Goal: Book appointment/travel/reservation

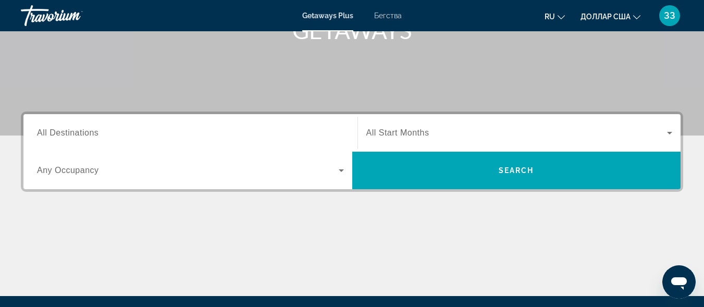
scroll to position [208, 0]
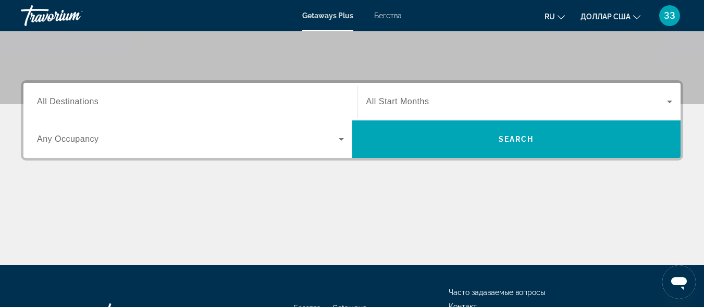
click at [77, 101] on span "All Destinations" at bounding box center [67, 101] width 61 height 9
click at [77, 101] on input "Destination All Destinations" at bounding box center [190, 102] width 307 height 13
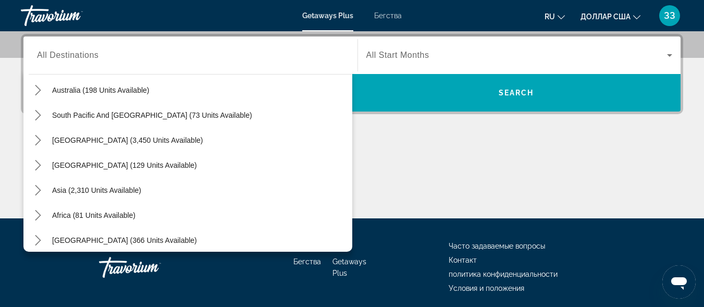
scroll to position [169, 0]
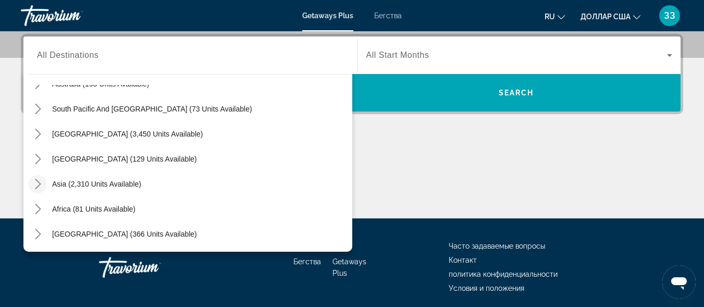
click at [41, 184] on icon "Toggle Asia (2,310 units available) submenu" at bounding box center [38, 184] width 10 height 10
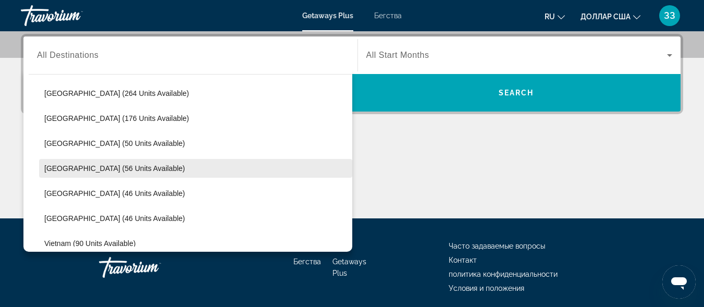
scroll to position [412, 0]
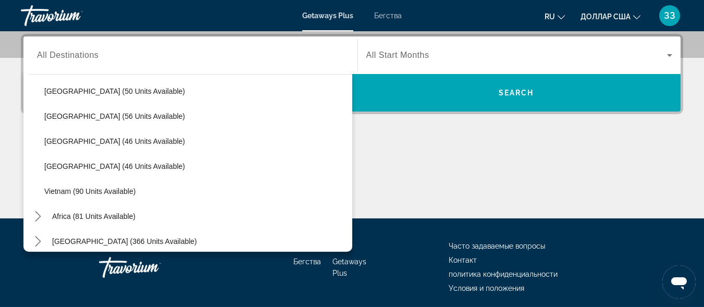
drag, startPoint x: 116, startPoint y: 188, endPoint x: 115, endPoint y: 183, distance: 5.2
click at [115, 189] on span "Vietnam (90 units available)" at bounding box center [89, 191] width 91 height 8
type input "**********"
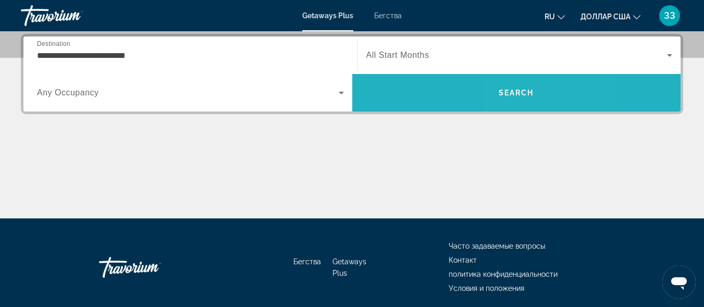
click at [528, 91] on span "Search" at bounding box center [516, 93] width 35 height 8
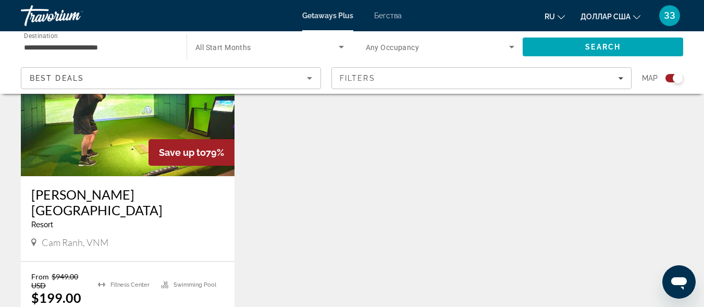
scroll to position [469, 0]
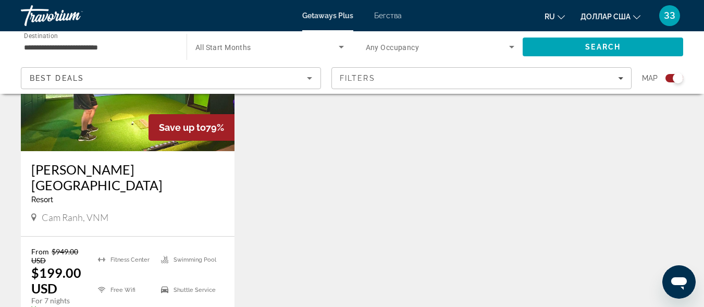
click at [116, 125] on img "Основное содержание" at bounding box center [128, 67] width 214 height 167
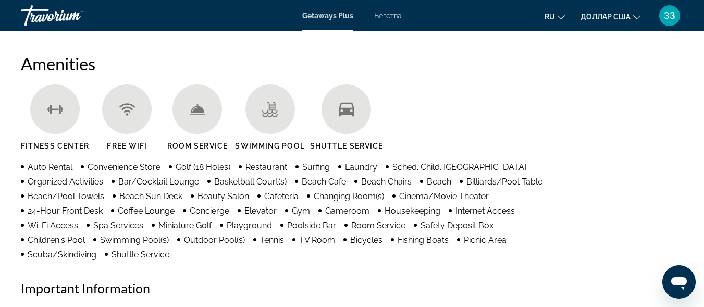
scroll to position [1094, 0]
